Goal: Task Accomplishment & Management: Manage account settings

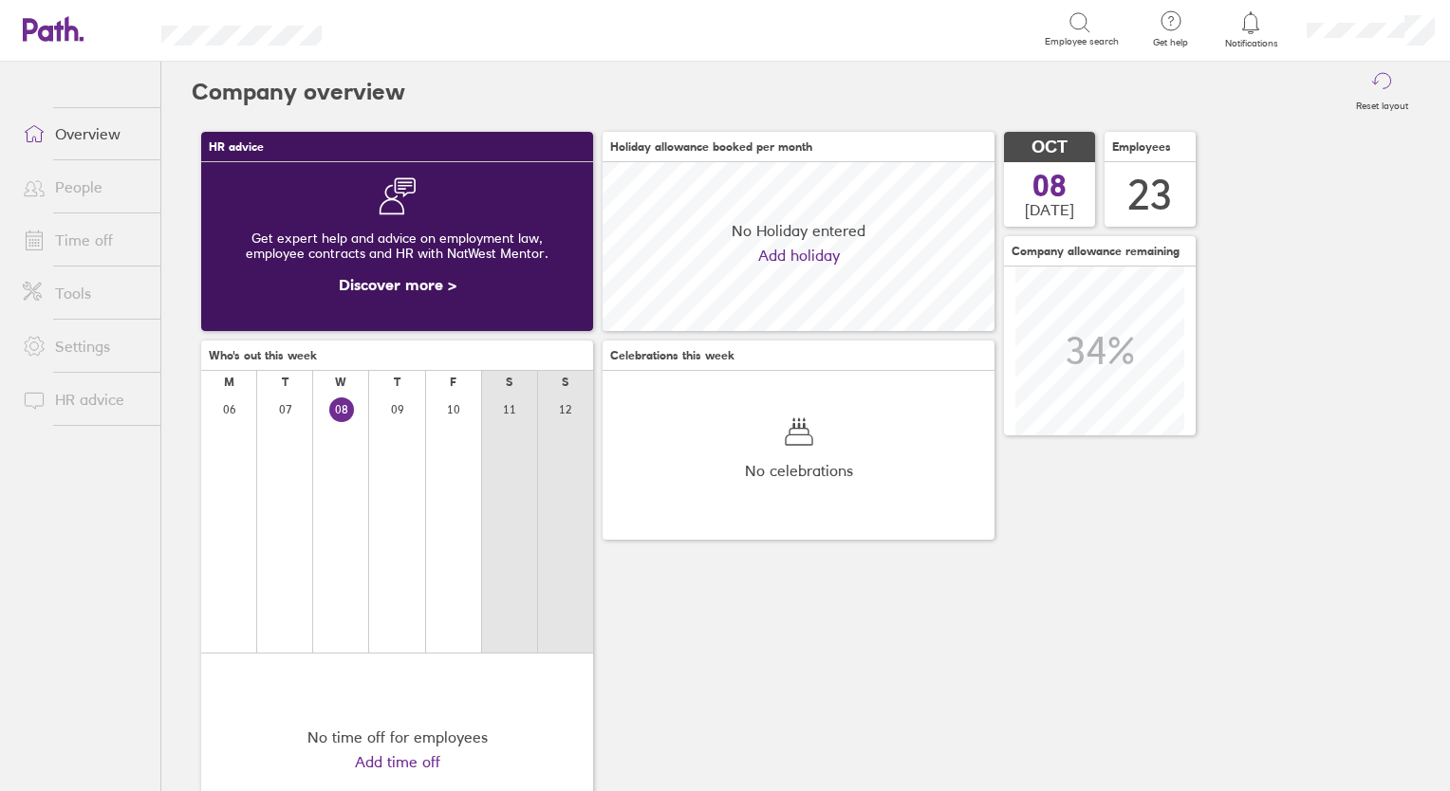
scroll to position [168, 392]
click at [57, 236] on link "Time off" at bounding box center [84, 240] width 153 height 38
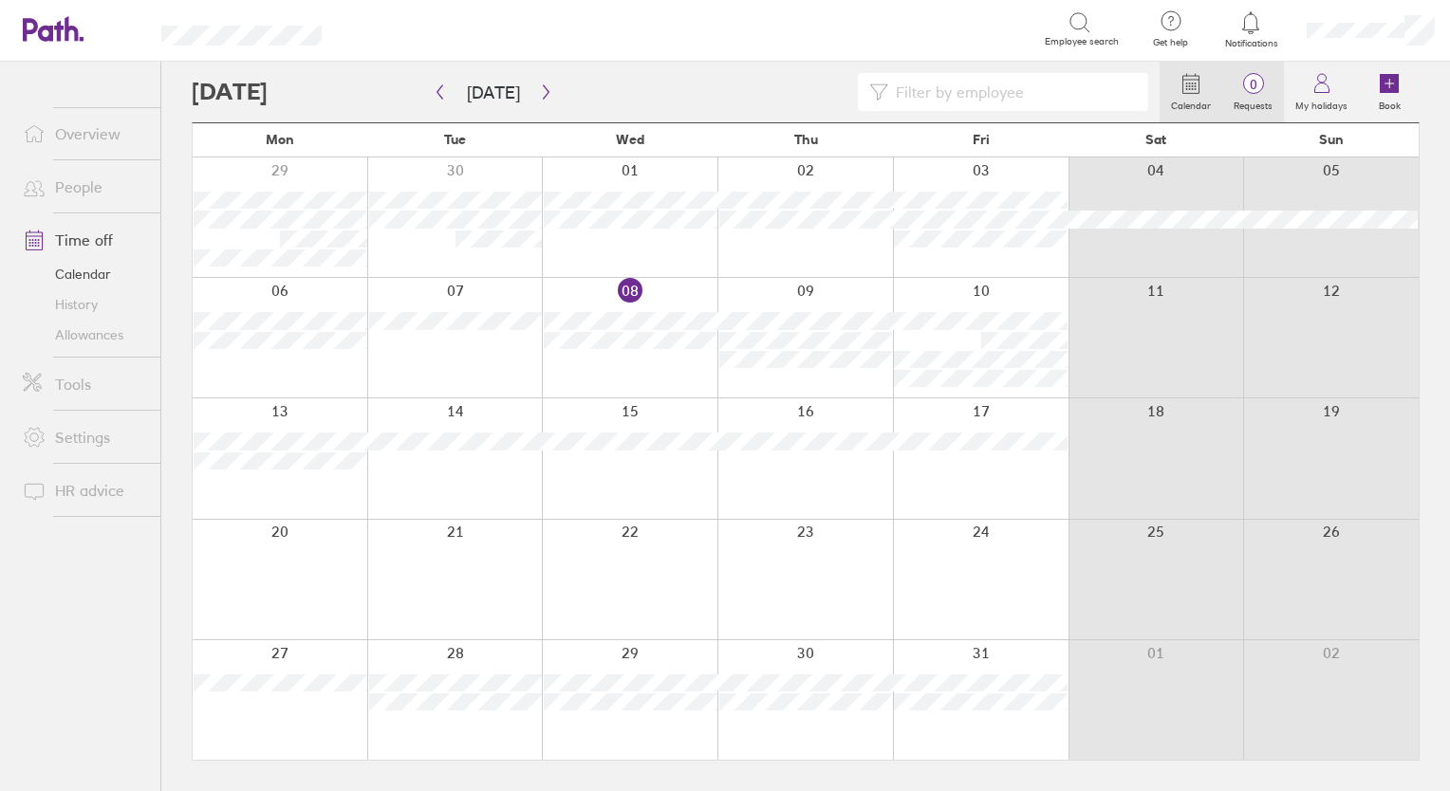
click at [1252, 97] on label "Requests" at bounding box center [1253, 103] width 62 height 17
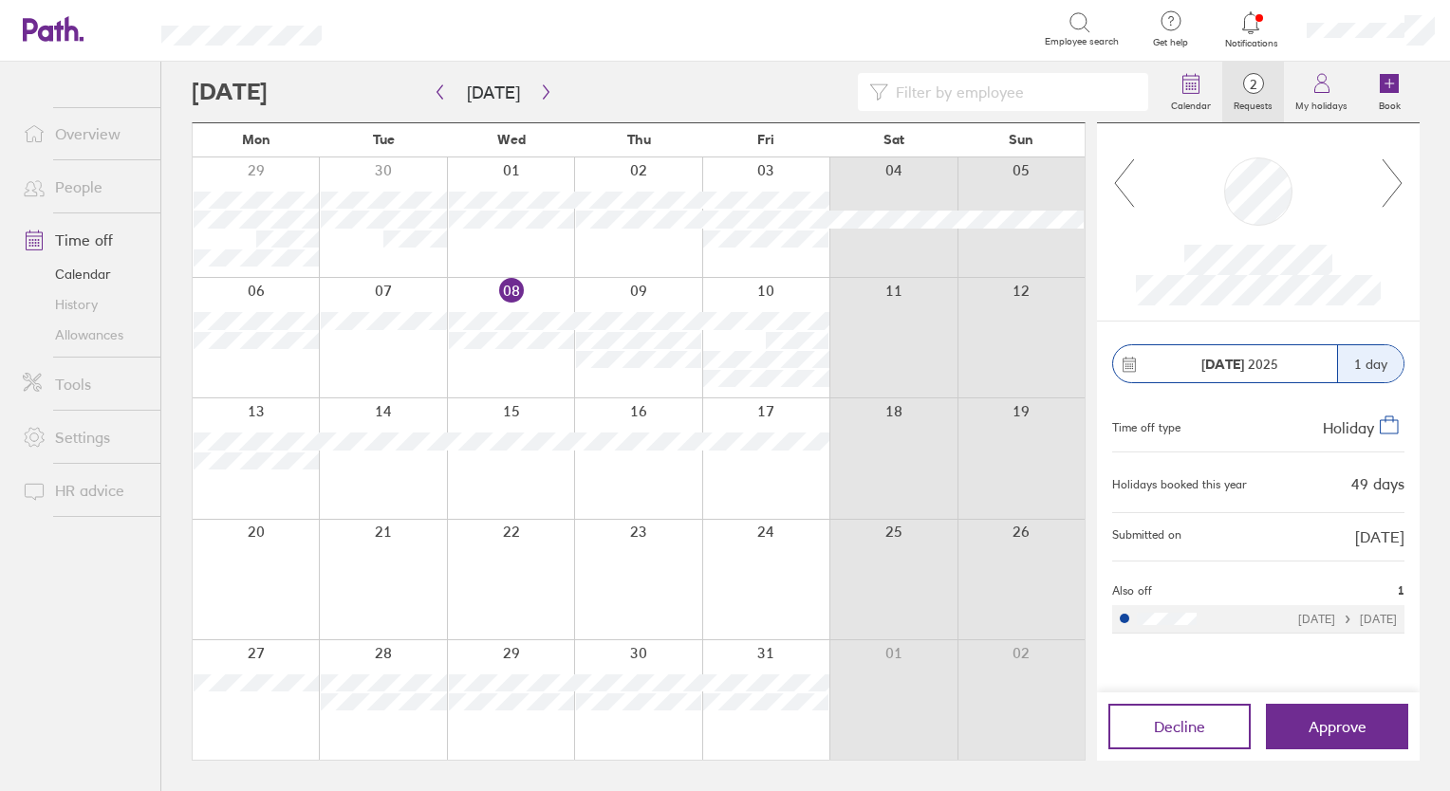
click at [1391, 195] on icon at bounding box center [1391, 182] width 19 height 47
click at [82, 188] on link "People" at bounding box center [84, 187] width 153 height 38
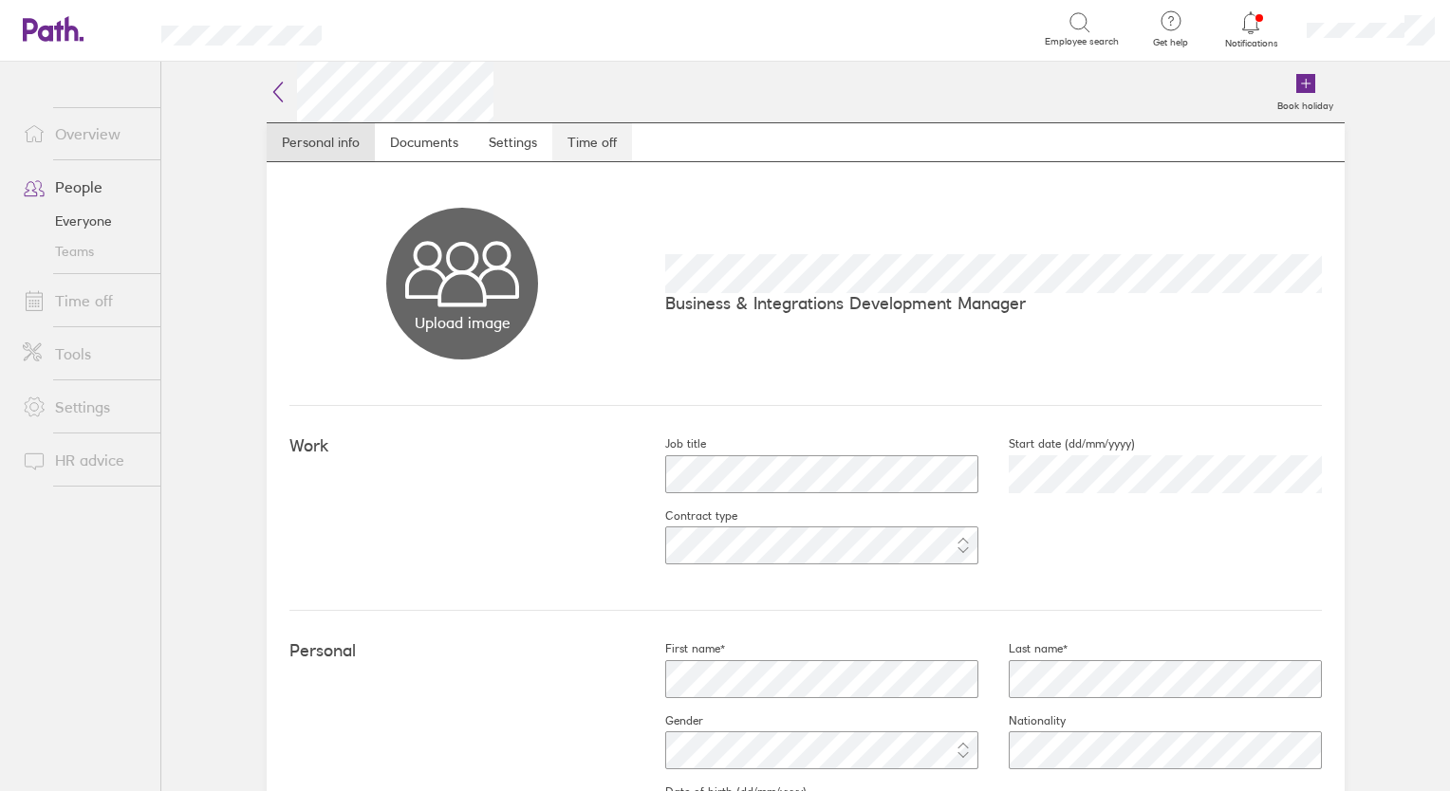
click at [565, 151] on link "Time off" at bounding box center [592, 142] width 80 height 38
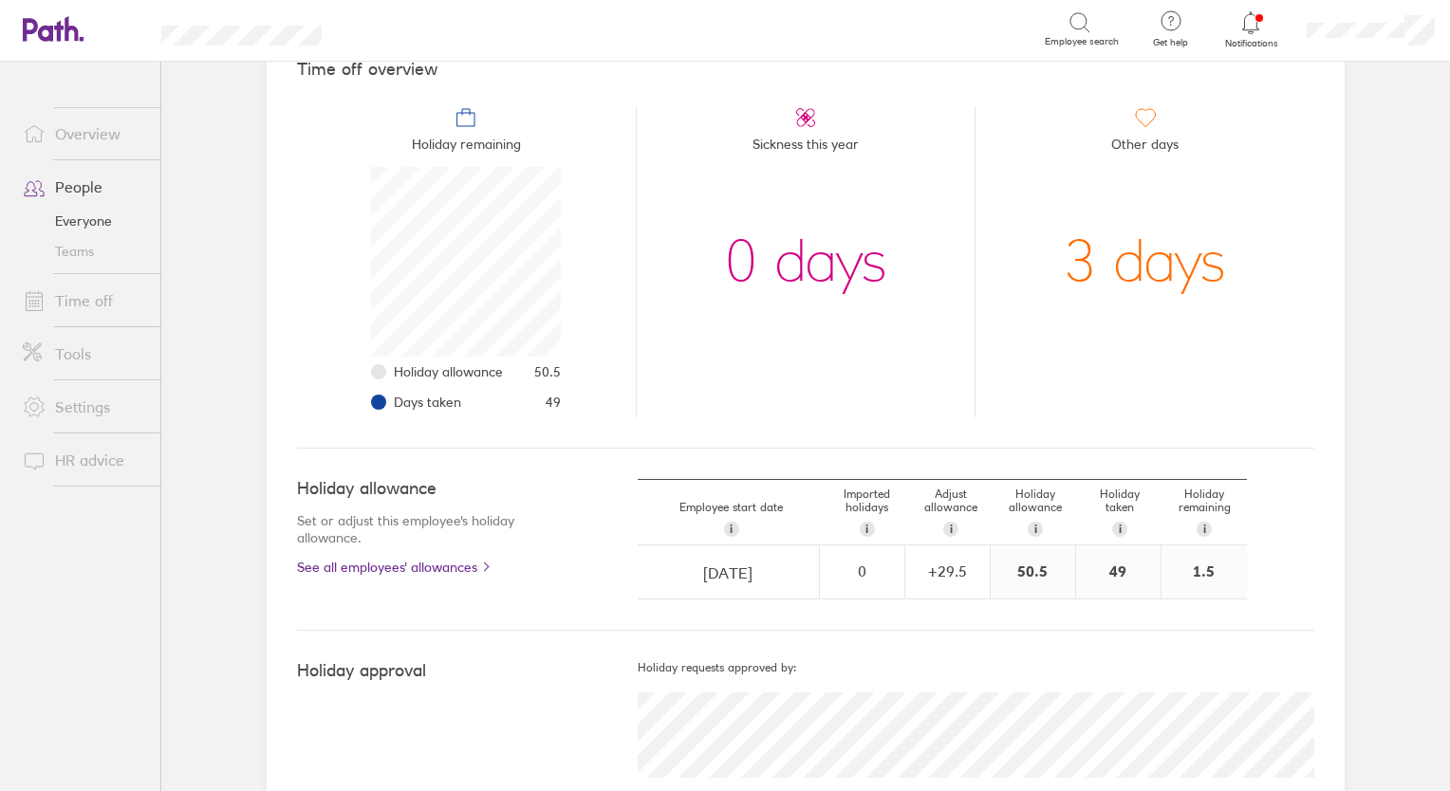
scroll to position [190, 0]
click at [68, 298] on link "Time off" at bounding box center [84, 301] width 153 height 38
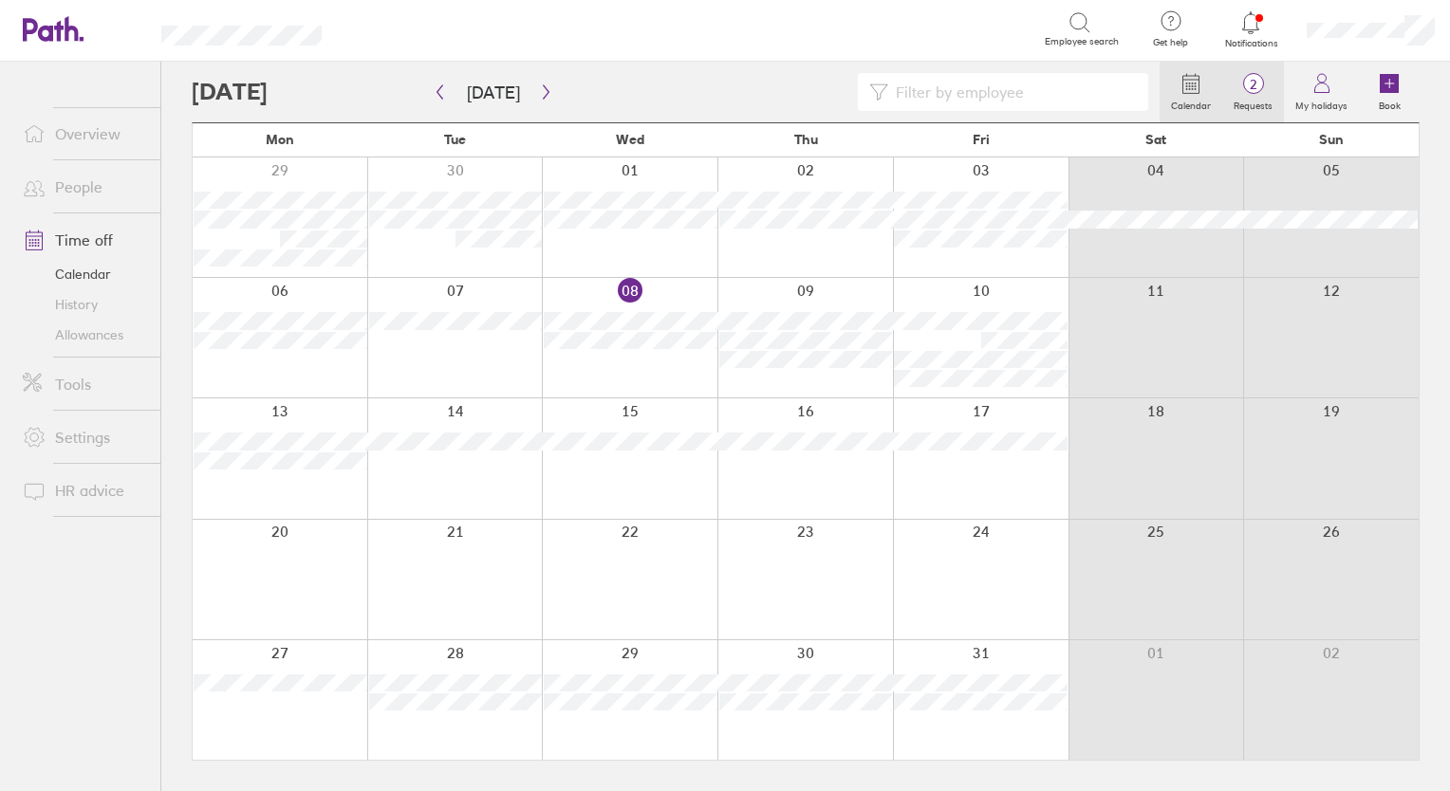
click at [1253, 87] on span "2" at bounding box center [1253, 84] width 62 height 15
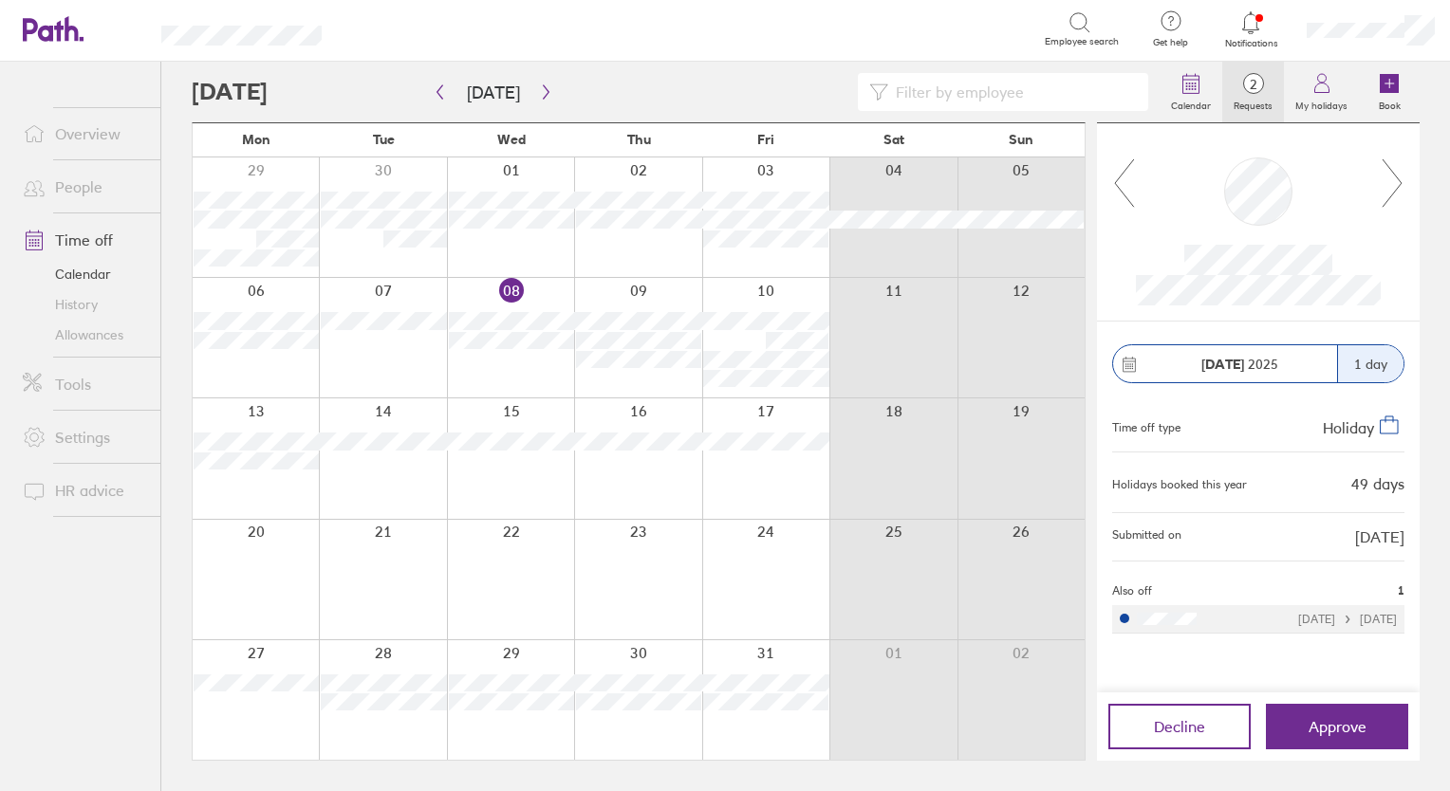
click at [1395, 180] on icon at bounding box center [1392, 182] width 24 height 51
click at [1110, 180] on div at bounding box center [1258, 222] width 323 height 198
click at [1120, 182] on icon at bounding box center [1124, 182] width 24 height 51
click at [1395, 176] on icon at bounding box center [1392, 182] width 24 height 51
click at [1122, 189] on icon at bounding box center [1124, 182] width 24 height 51
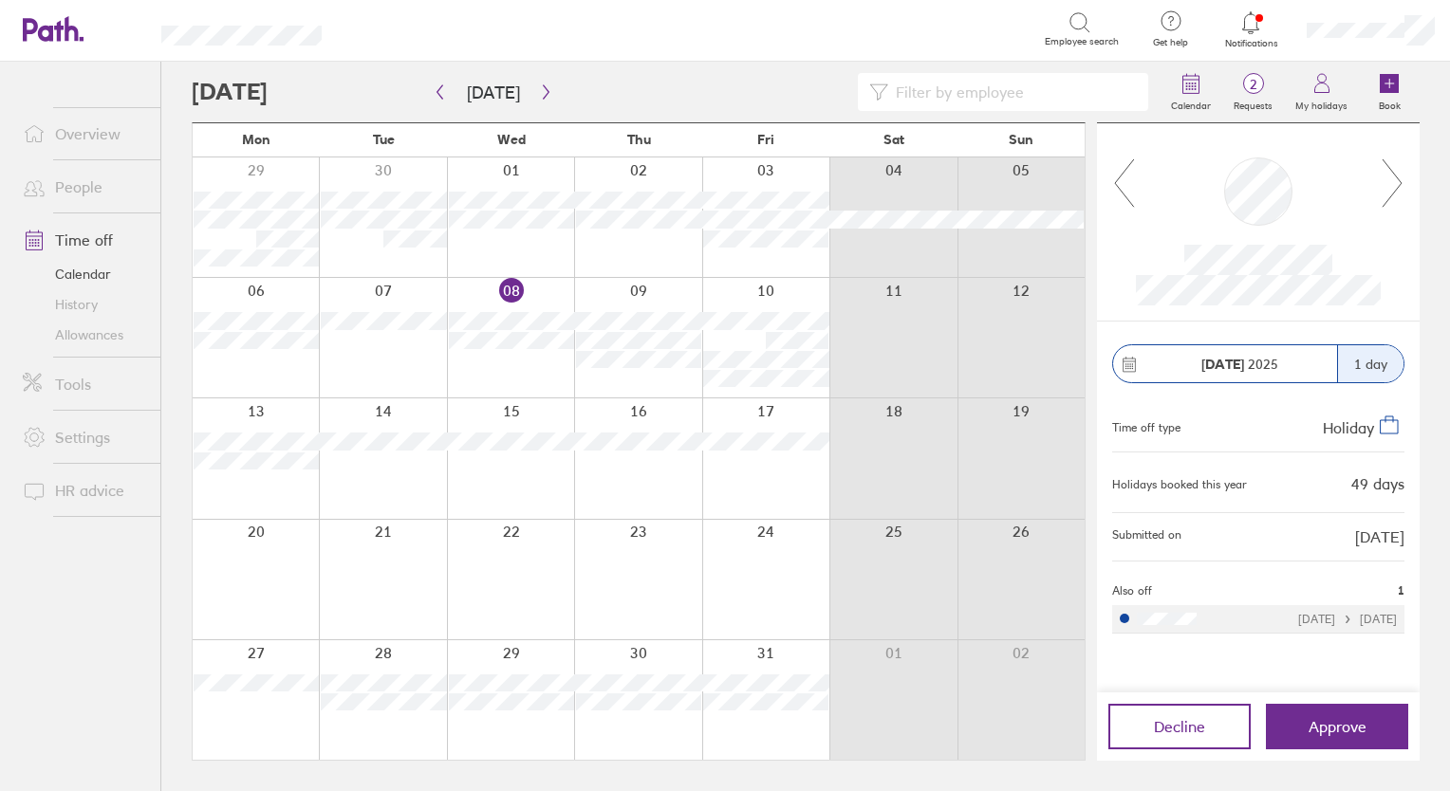
click at [1390, 182] on icon at bounding box center [1392, 182] width 24 height 51
click at [79, 185] on link "People" at bounding box center [84, 187] width 153 height 38
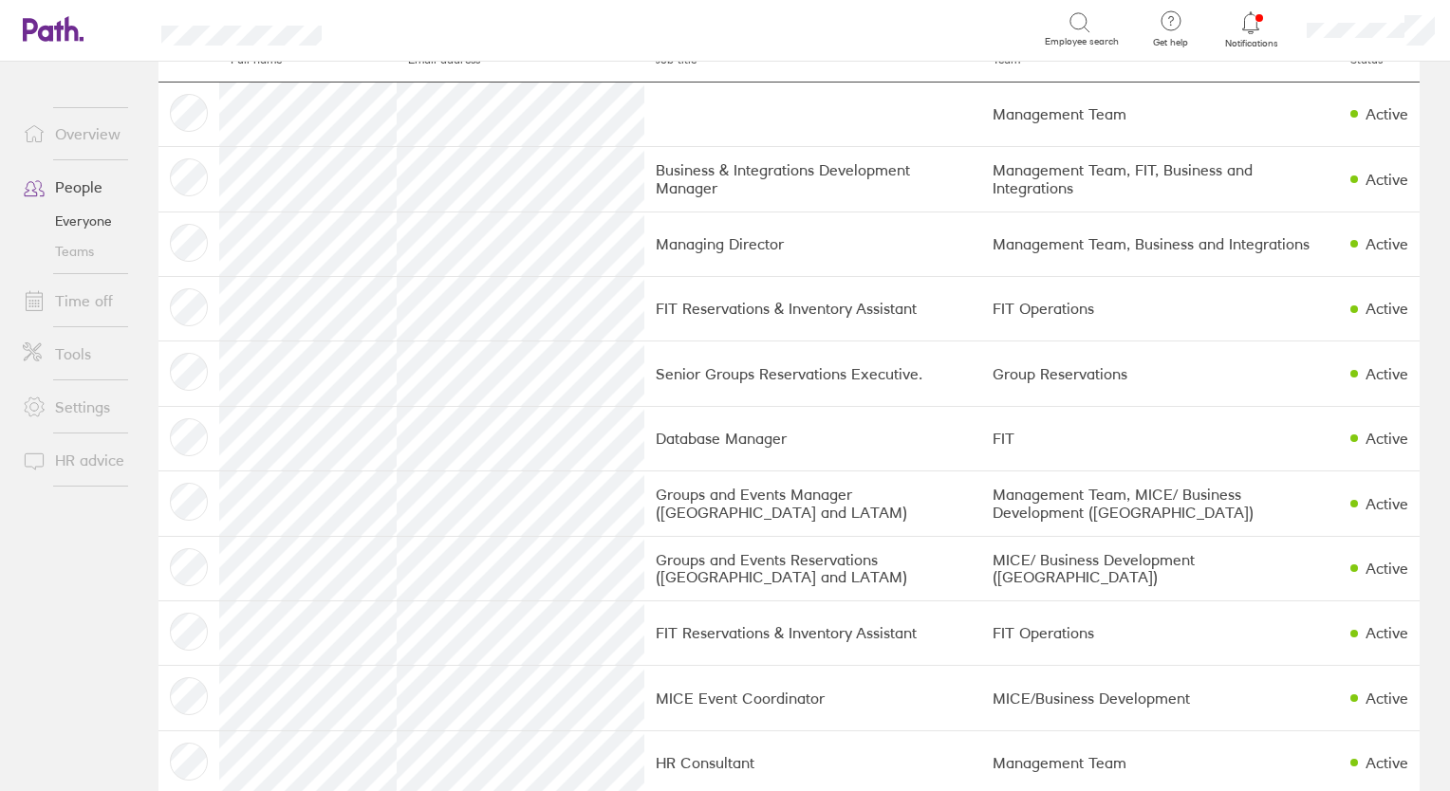
scroll to position [47, 0]
